Goal: Task Accomplishment & Management: Manage account settings

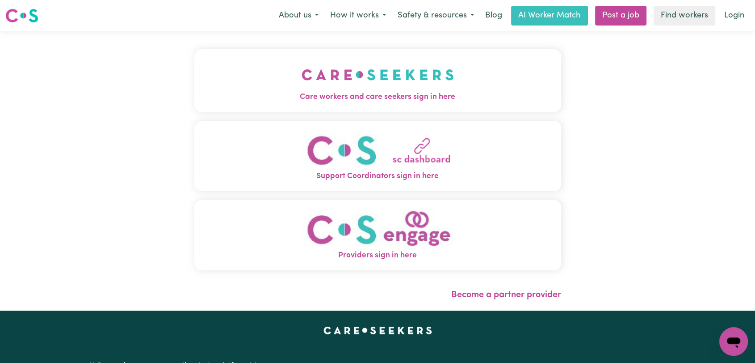
click at [464, 59] on button "Care workers and care seekers sign in here" at bounding box center [377, 80] width 367 height 63
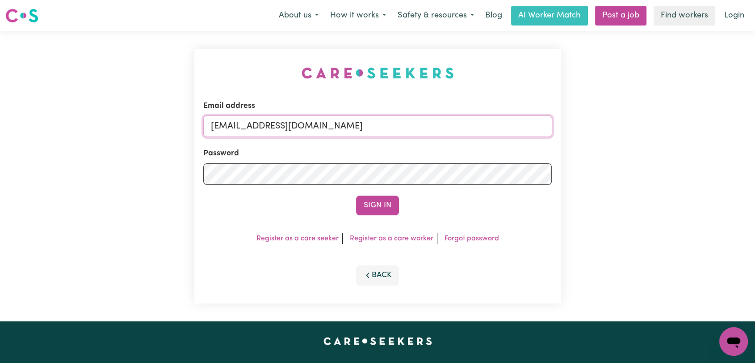
click at [403, 130] on input "[EMAIL_ADDRESS][DOMAIN_NAME]" at bounding box center [377, 125] width 349 height 21
drag, startPoint x: 257, startPoint y: 124, endPoint x: 410, endPoint y: 130, distance: 152.5
click at [410, 130] on input "Superuser~[EMAIL_ADDRESS][DOMAIN_NAME]" at bounding box center [377, 125] width 349 height 21
type input "[EMAIL_ADDRESS][DOMAIN_NAME]"
click at [374, 209] on button "Sign In" at bounding box center [377, 205] width 43 height 20
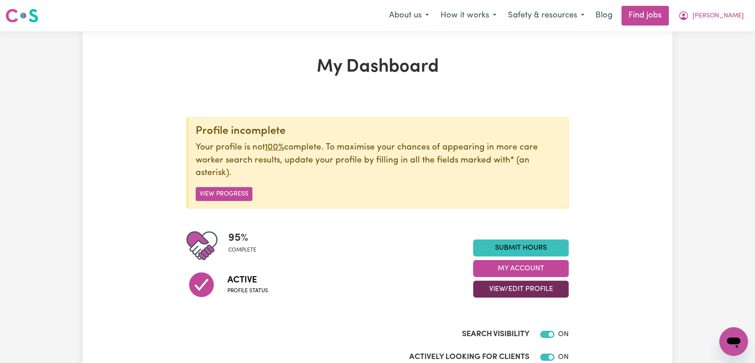
click at [539, 288] on button "View/Edit Profile" at bounding box center [521, 288] width 96 height 17
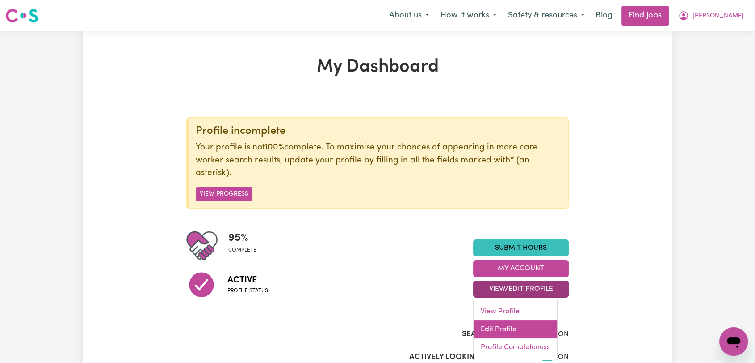
click at [485, 325] on link "Edit Profile" at bounding box center [516, 329] width 84 height 18
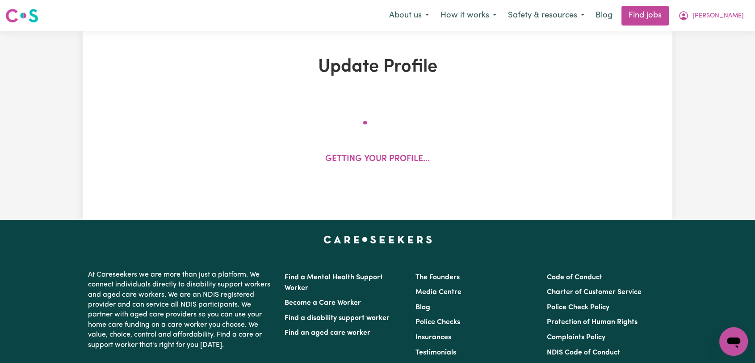
select select "[DEMOGRAPHIC_DATA]"
select select "[DEMOGRAPHIC_DATA] Citizen"
select select "Studying a healthcare related degree or qualification"
select select "60"
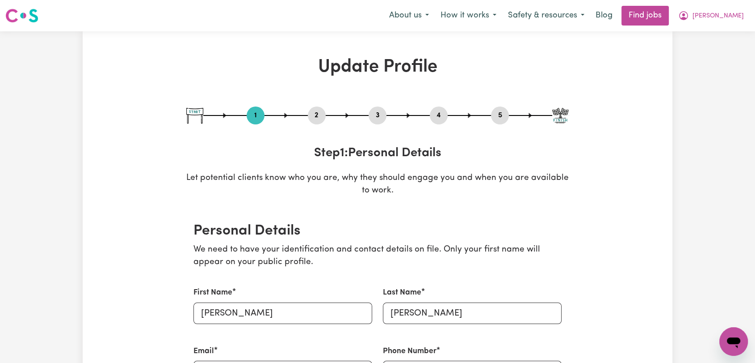
click at [317, 121] on button "2" at bounding box center [317, 116] width 18 height 12
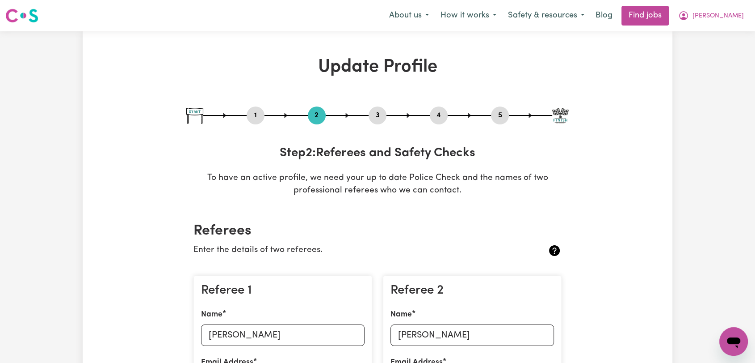
click at [376, 112] on button "3" at bounding box center [378, 116] width 18 height 12
select select "2023"
select select "Certificate III (Individual Support)"
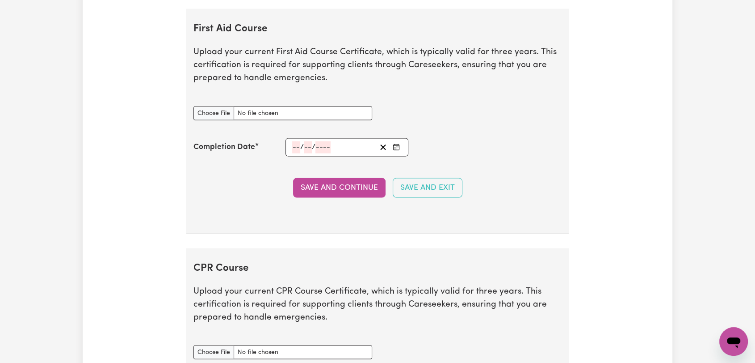
scroll to position [1838, 0]
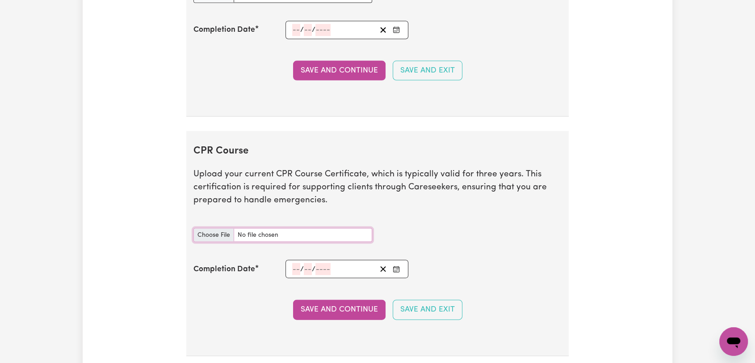
click at [220, 228] on input "CPR Course document" at bounding box center [283, 235] width 179 height 14
type input "C:\fakepath\[PERSON_NAME] - CPR - [DATE]--.pdf"
click at [396, 266] on icon "Enter the Completion Date of your CPR Course" at bounding box center [396, 269] width 7 height 7
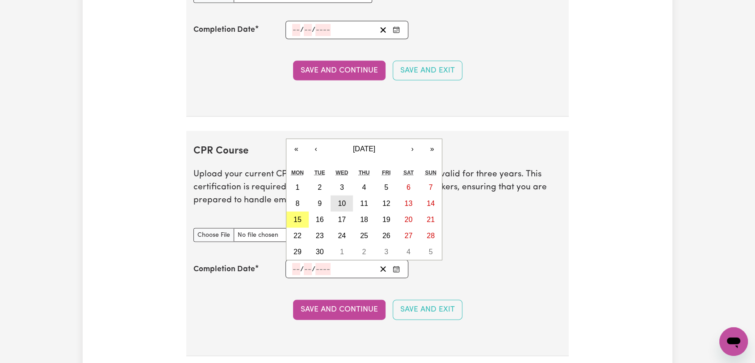
click at [341, 201] on abbr "10" at bounding box center [342, 203] width 8 height 8
type input "[DATE]"
type input "10"
type input "9"
type input "2025"
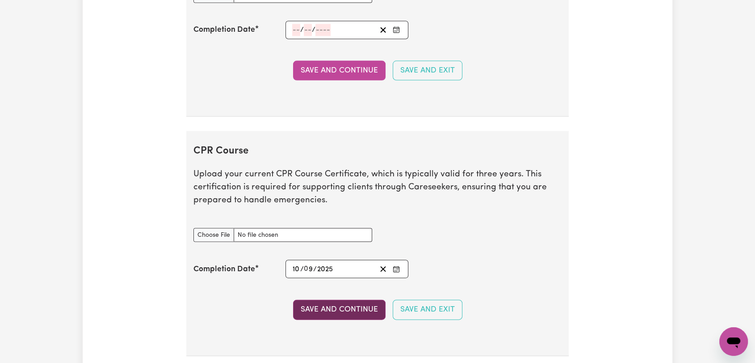
click at [346, 306] on button "Save and Continue" at bounding box center [339, 310] width 93 height 20
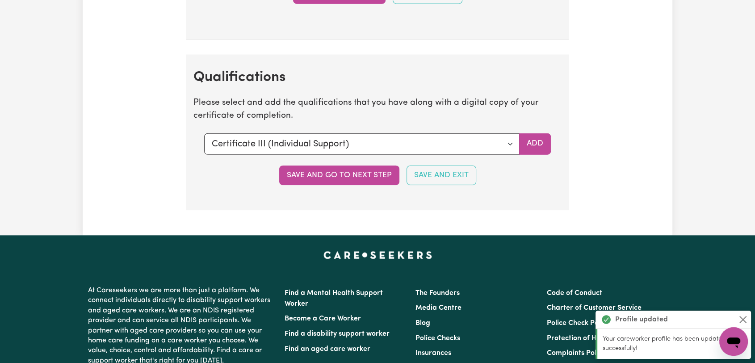
scroll to position [2205, 0]
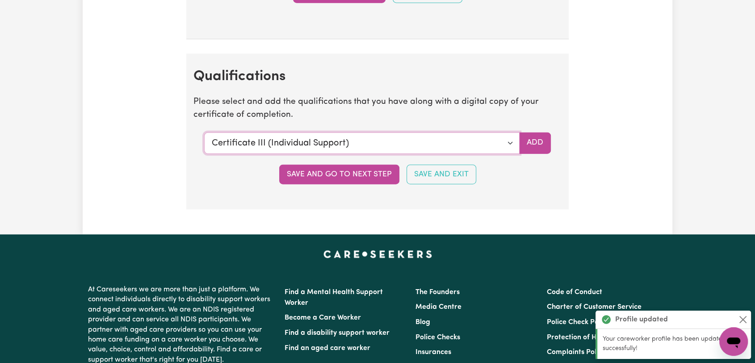
click at [512, 140] on select "Select a qualification to add... Certificate III (Individual Support) Certifica…" at bounding box center [362, 142] width 316 height 21
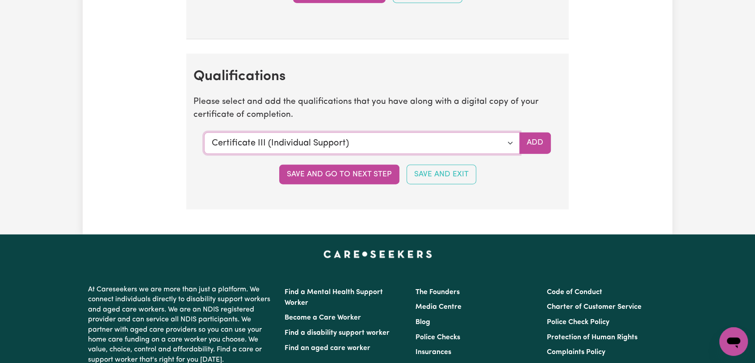
select select "CPR Course [HLTAID009-12]"
click at [204, 132] on select "Select a qualification to add... Certificate III (Individual Support) Certifica…" at bounding box center [362, 142] width 316 height 21
click at [537, 140] on button "Add" at bounding box center [535, 142] width 32 height 21
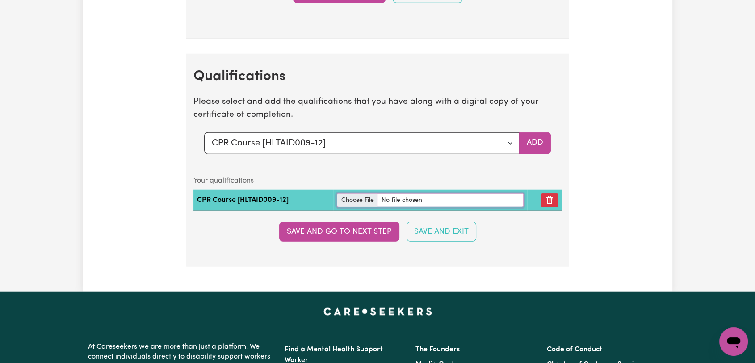
click at [350, 196] on input "file" at bounding box center [430, 200] width 187 height 14
type input "C:\fakepath\[PERSON_NAME] - CPR - [DATE]--.pdf"
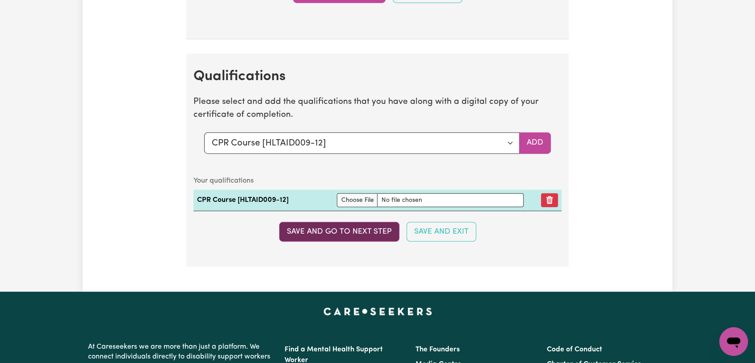
click at [342, 232] on button "Save and go to next step" at bounding box center [339, 232] width 120 height 20
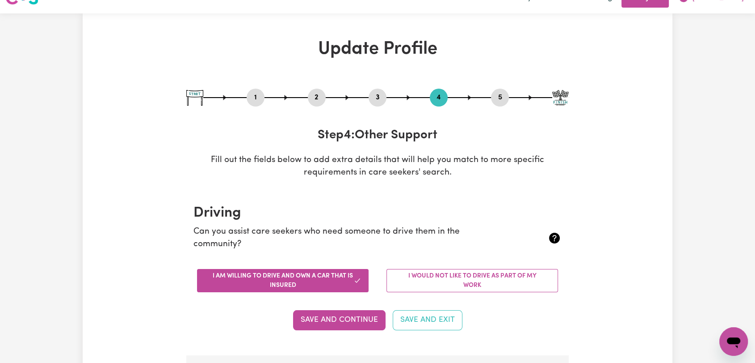
scroll to position [0, 0]
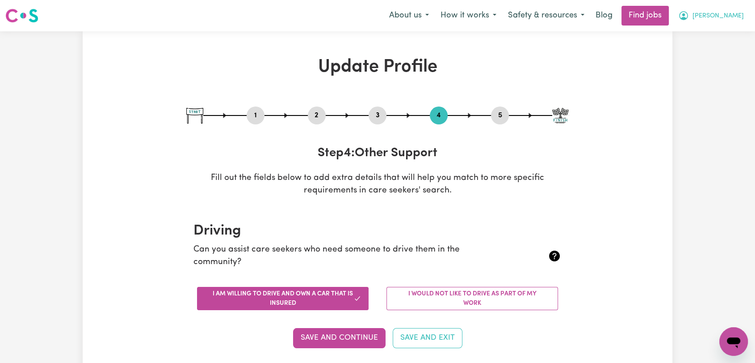
click at [733, 17] on span "[PERSON_NAME]" at bounding box center [718, 16] width 51 height 10
click at [720, 72] on link "Logout" at bounding box center [714, 68] width 71 height 17
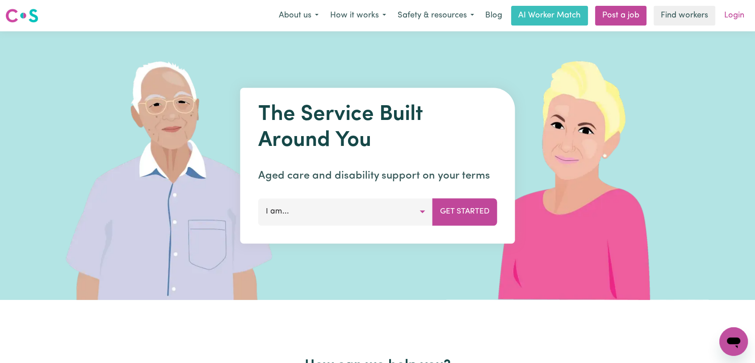
click at [728, 17] on link "Login" at bounding box center [734, 16] width 31 height 20
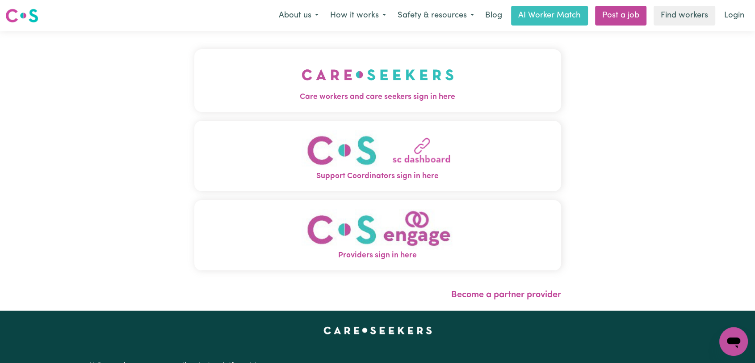
drag, startPoint x: 351, startPoint y: 86, endPoint x: 378, endPoint y: 102, distance: 31.1
click at [351, 87] on img "Care workers and care seekers sign in here" at bounding box center [378, 74] width 152 height 33
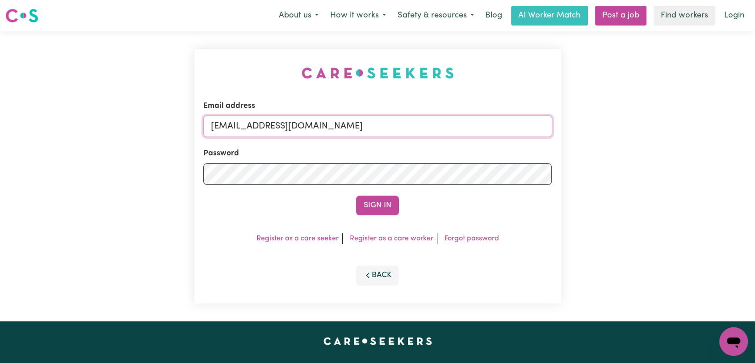
drag, startPoint x: 424, startPoint y: 126, endPoint x: 422, endPoint y: 135, distance: 10.2
click at [424, 126] on input "[EMAIL_ADDRESS][DOMAIN_NAME]" at bounding box center [377, 125] width 349 height 21
drag, startPoint x: 257, startPoint y: 127, endPoint x: 384, endPoint y: 126, distance: 127.0
click at [384, 126] on input "Superuser~[EMAIL_ADDRESS][DOMAIN_NAME]" at bounding box center [377, 125] width 349 height 21
type input "Superuser~[EMAIL_ADDRESS][DOMAIN_NAME]"
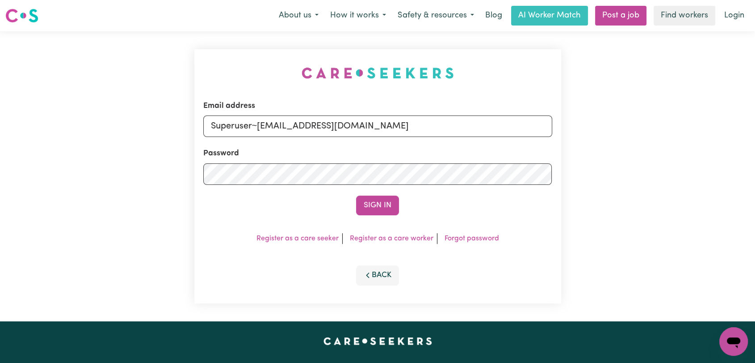
click at [385, 209] on button "Sign In" at bounding box center [377, 205] width 43 height 20
